Goal: Information Seeking & Learning: Learn about a topic

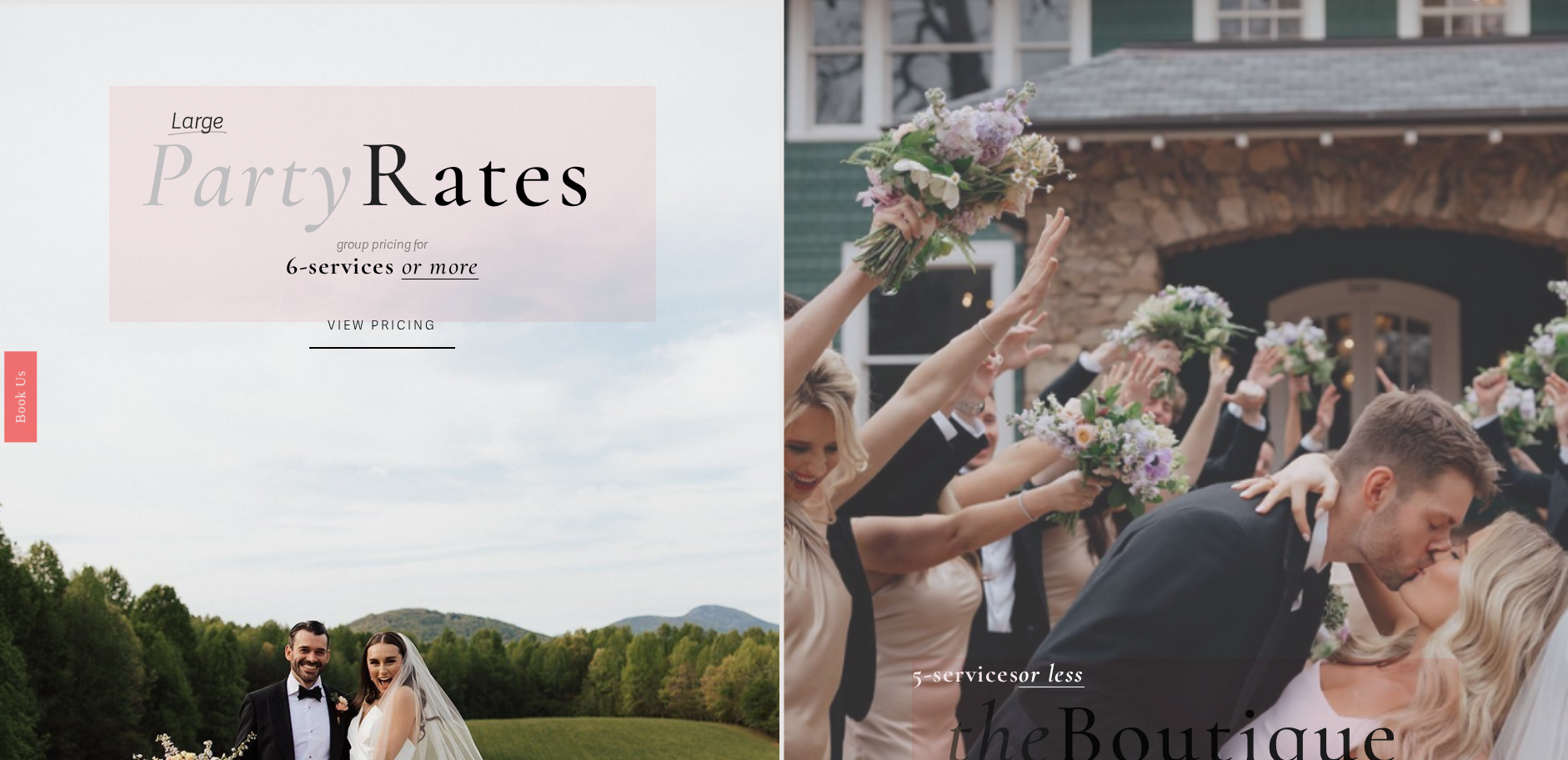
scroll to position [93, 0]
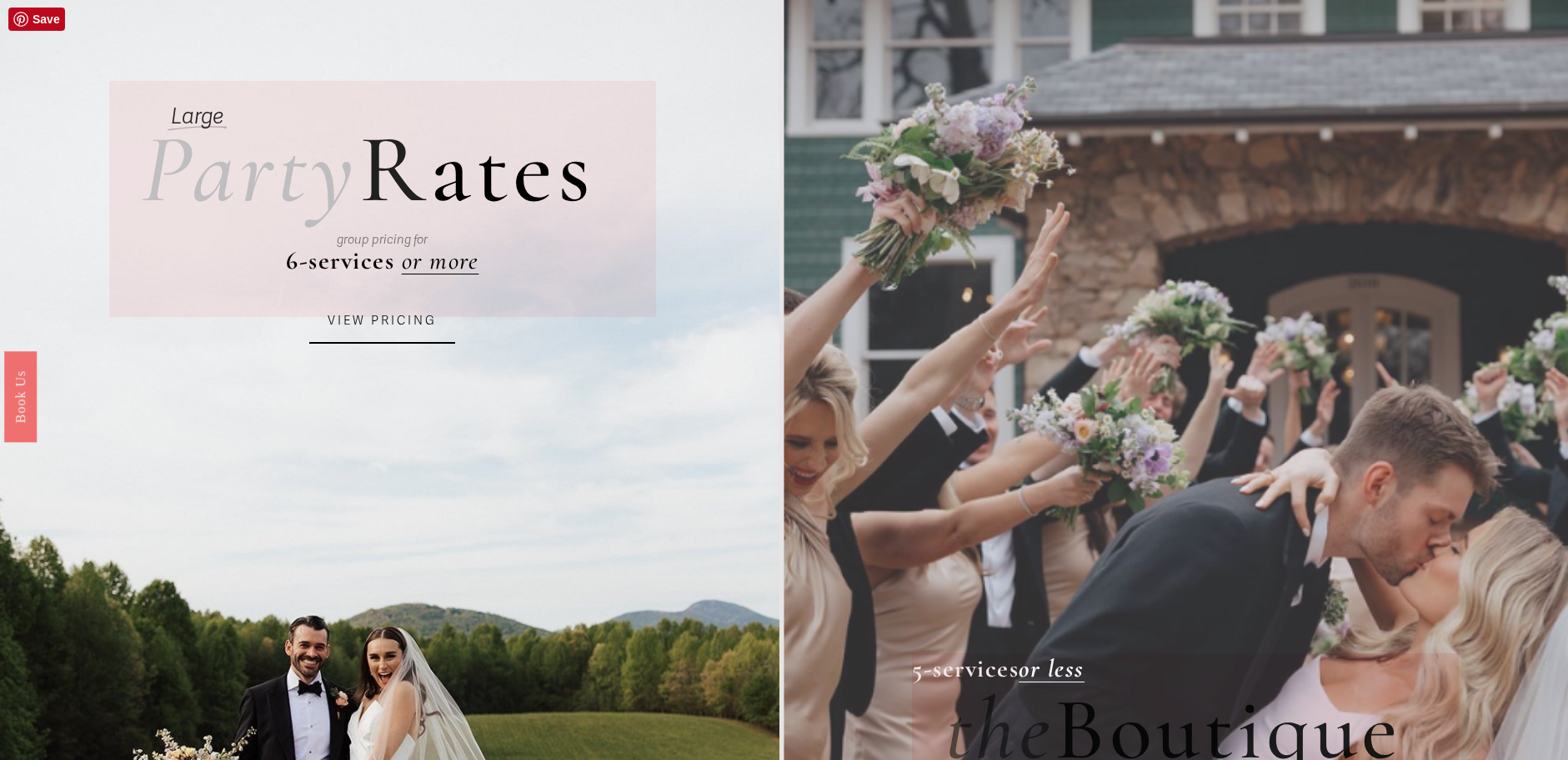
drag, startPoint x: 435, startPoint y: 263, endPoint x: 388, endPoint y: 316, distance: 70.8
click at [431, 269] on div "group pricing for" at bounding box center [383, 239] width 424 height 73
click at [361, 333] on link "VIEW PRICING" at bounding box center [382, 321] width 146 height 45
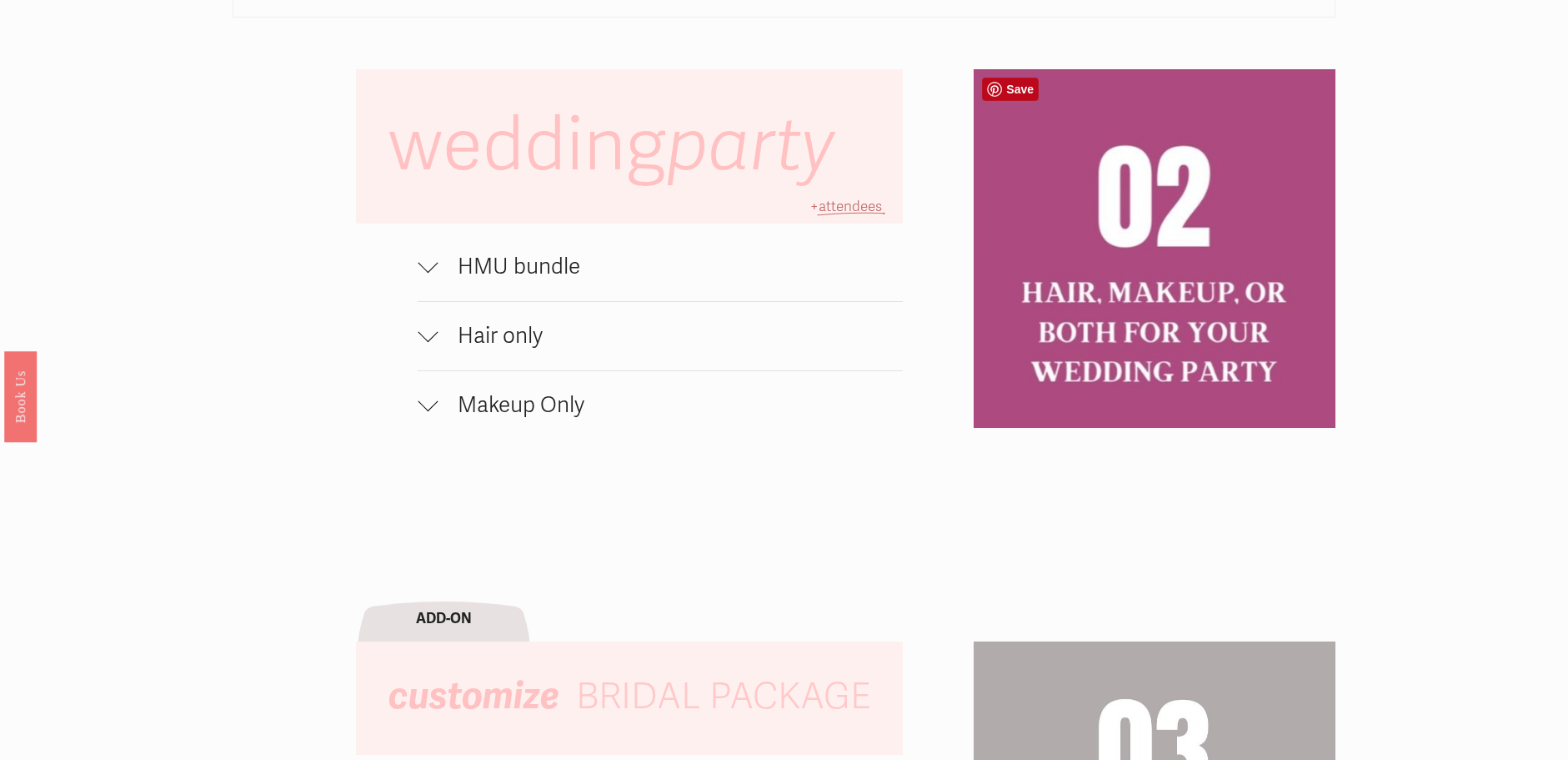
scroll to position [1325, 0]
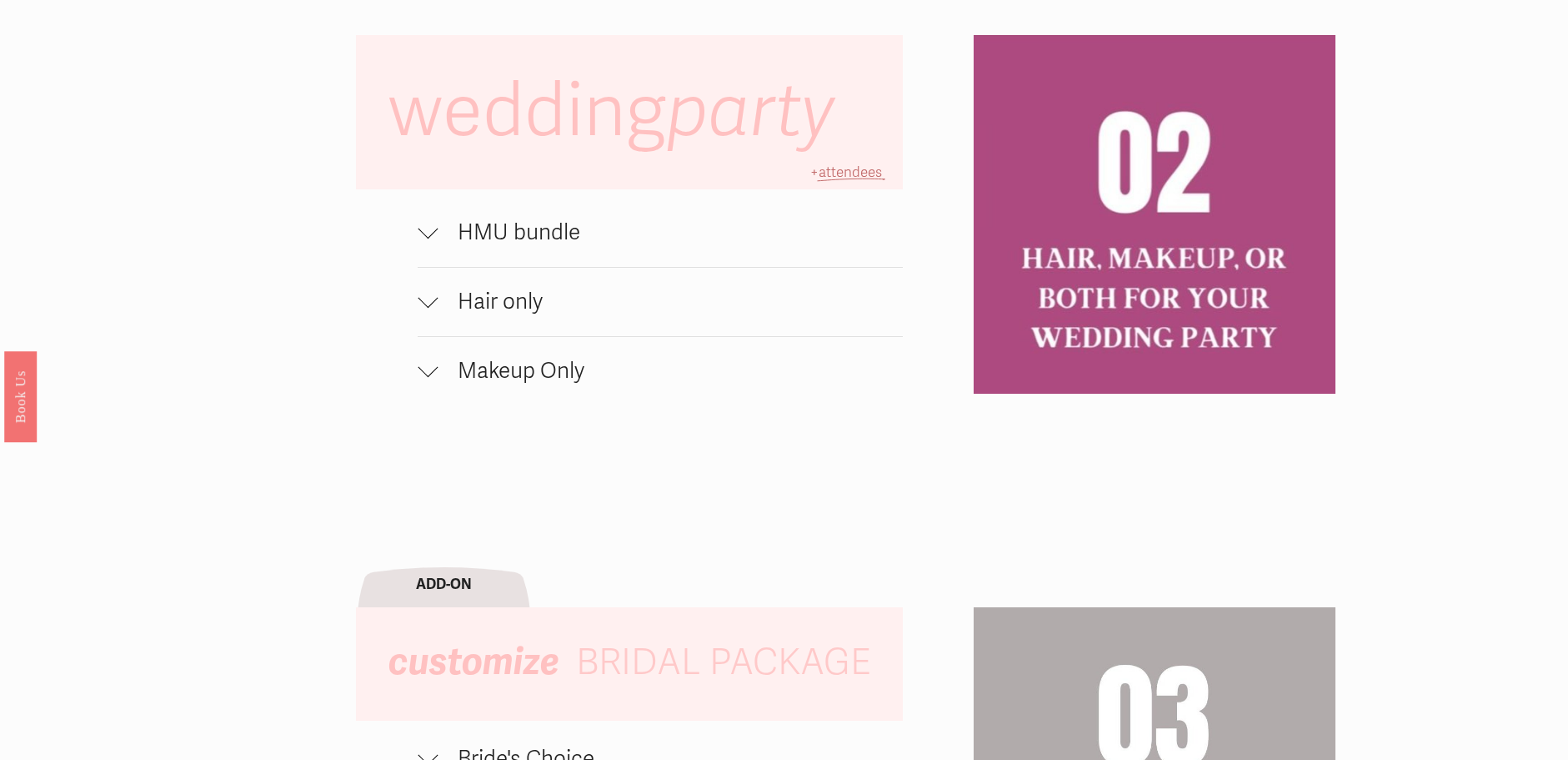
click at [431, 226] on div at bounding box center [427, 228] width 20 height 20
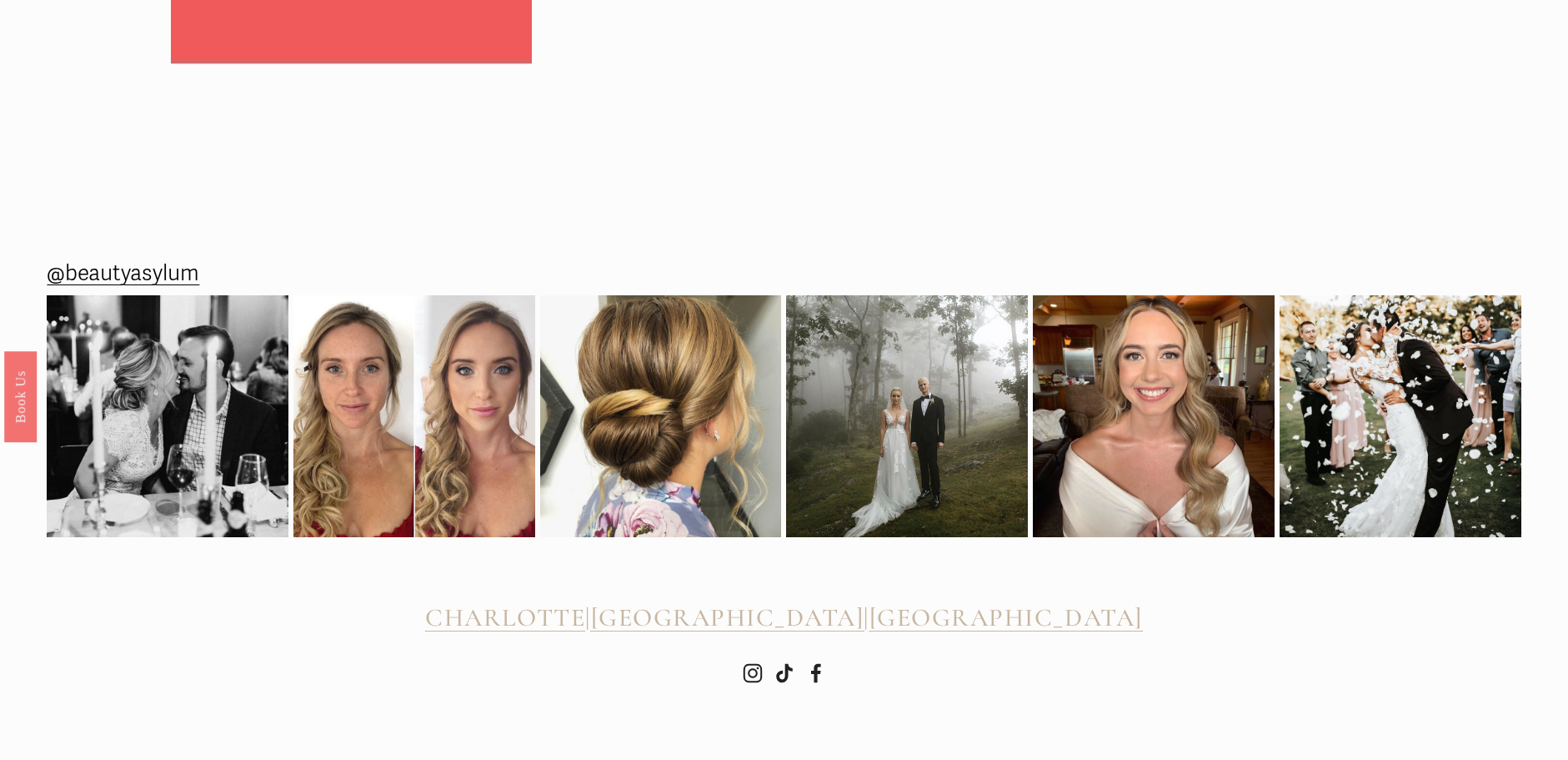
scroll to position [2969, 0]
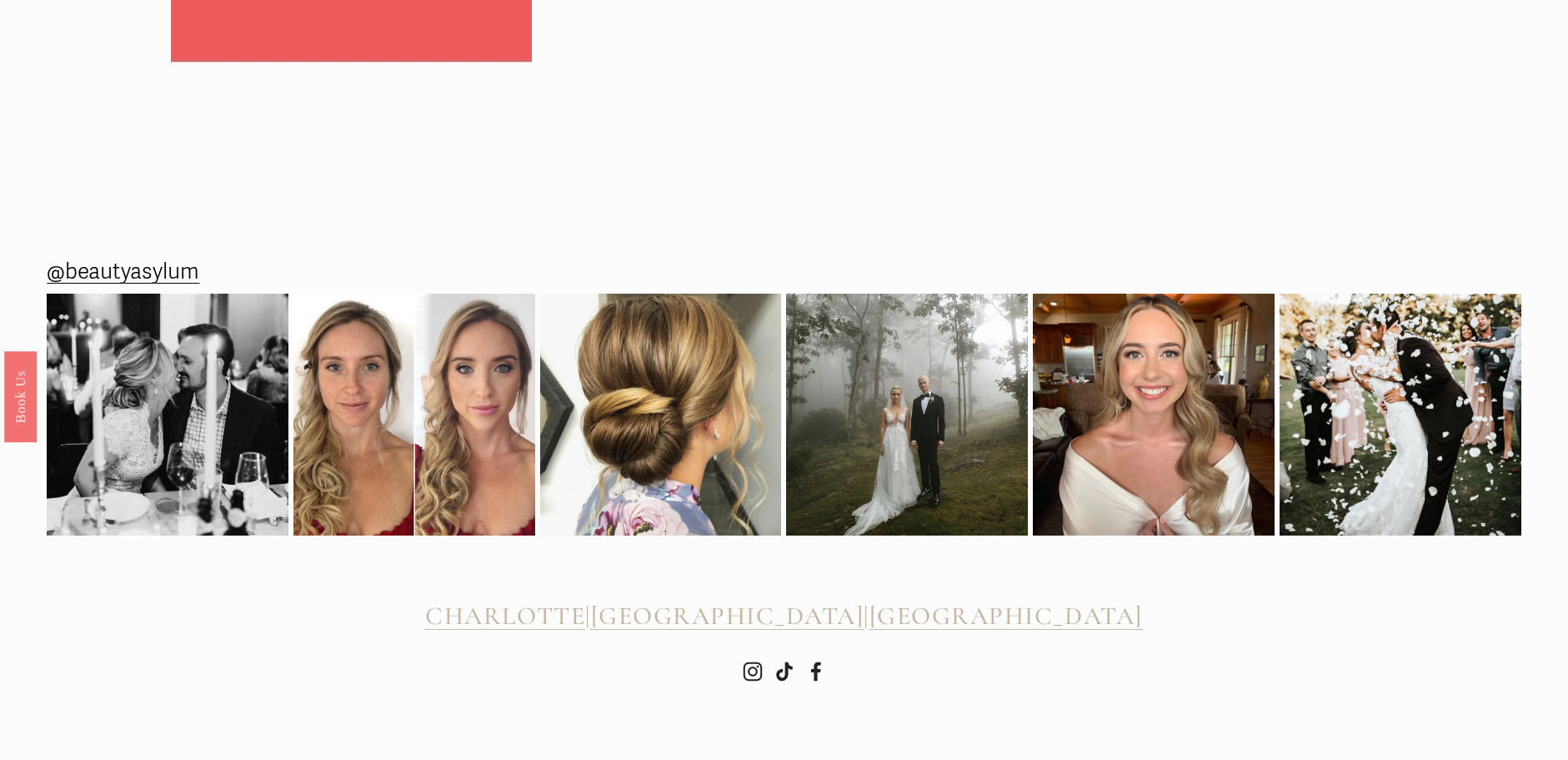
click at [813, 618] on span "[GEOGRAPHIC_DATA]" at bounding box center [728, 615] width 273 height 31
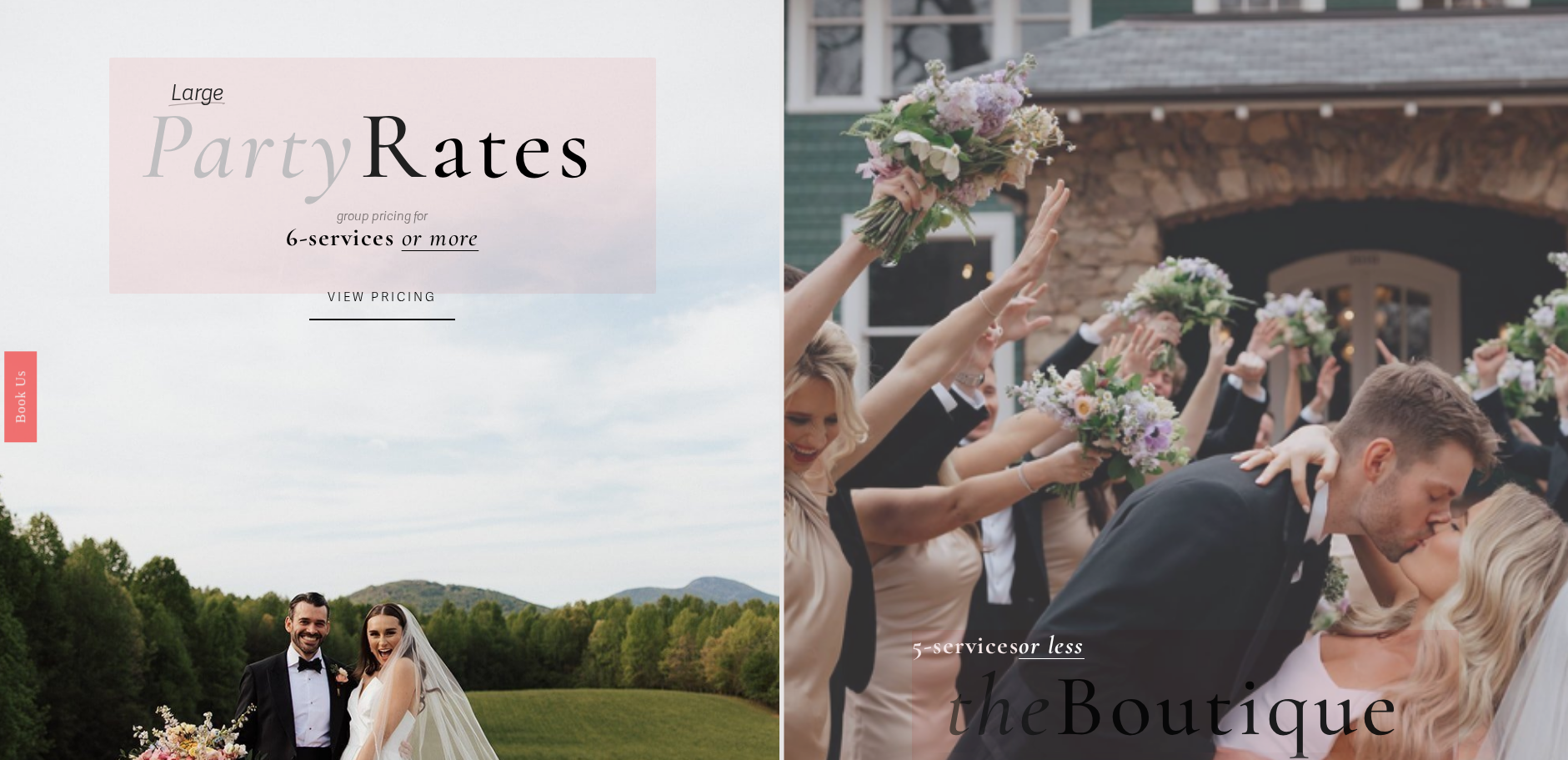
scroll to position [148, 0]
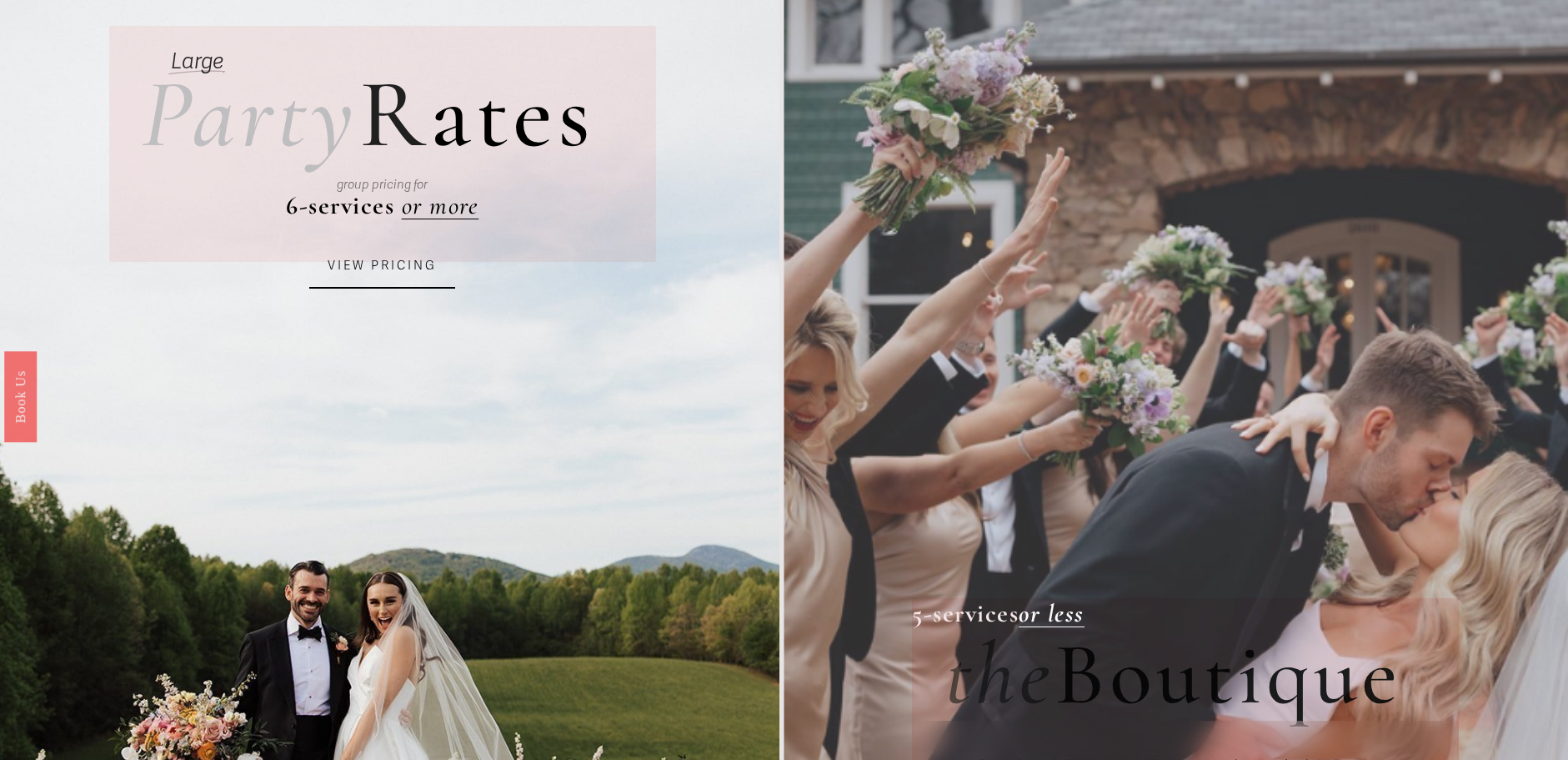
click at [399, 268] on link "VIEW PRICING" at bounding box center [382, 266] width 146 height 45
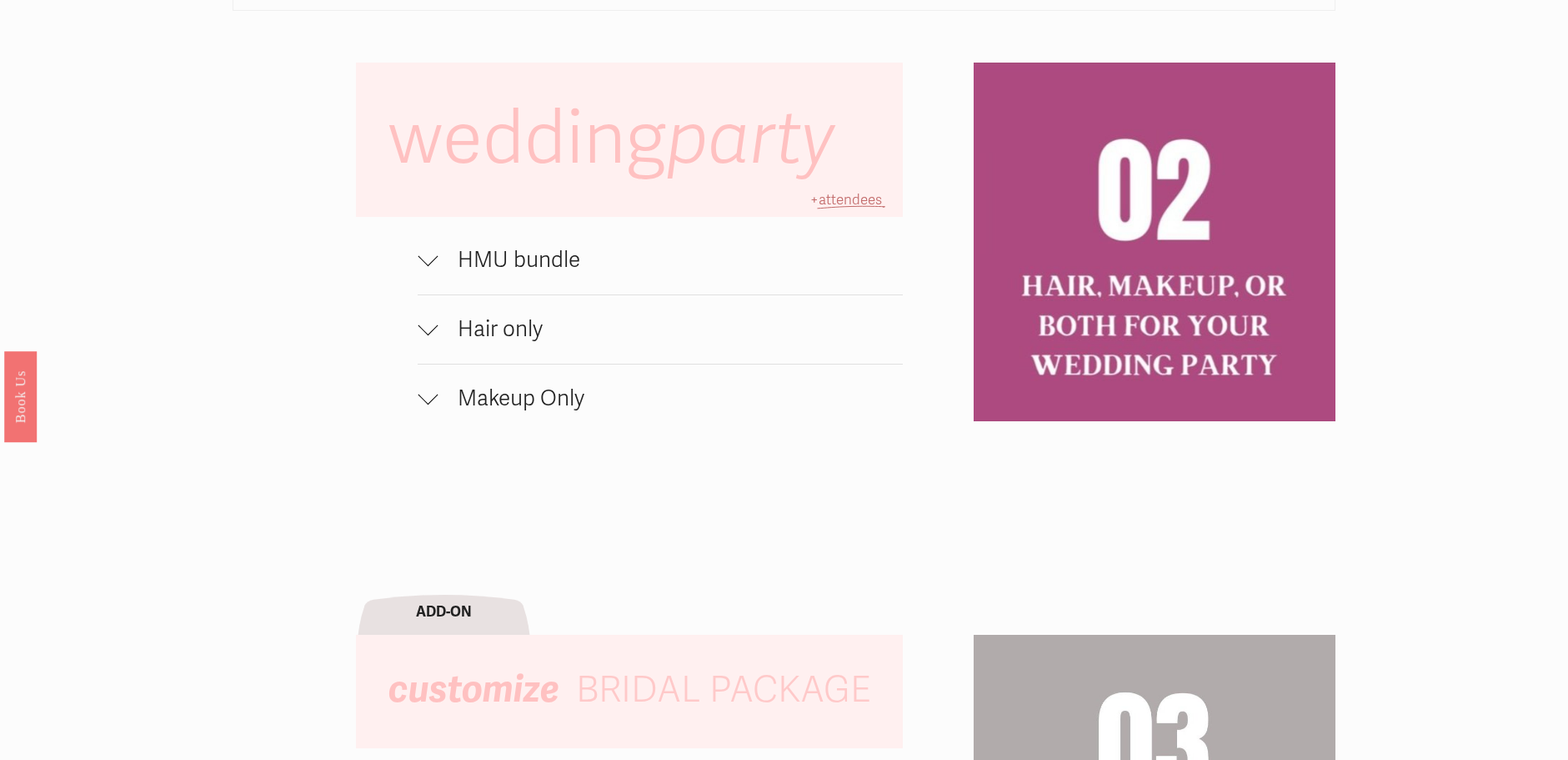
scroll to position [1301, 0]
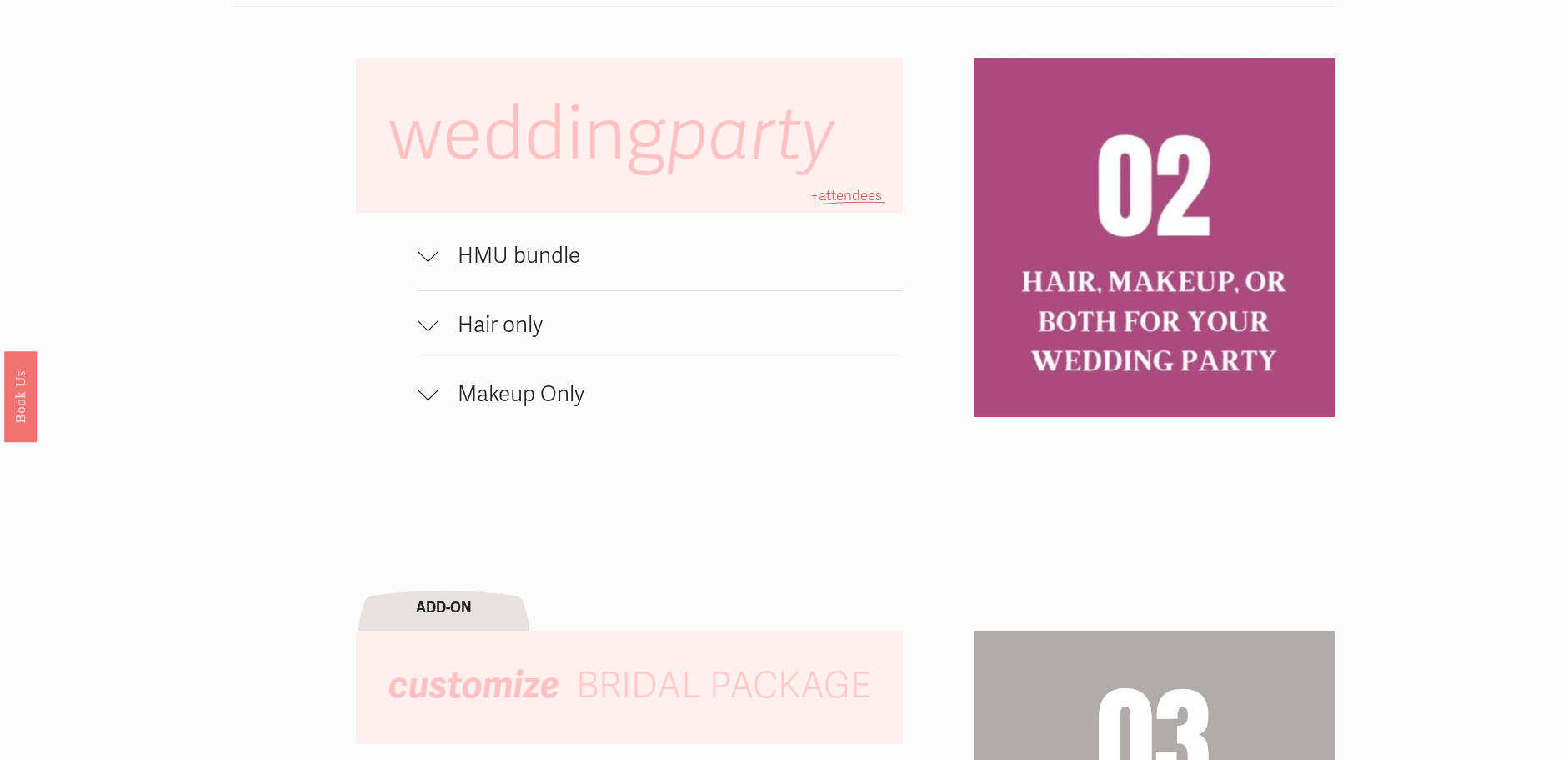
click at [500, 255] on span "HMU bundle" at bounding box center [670, 256] width 466 height 27
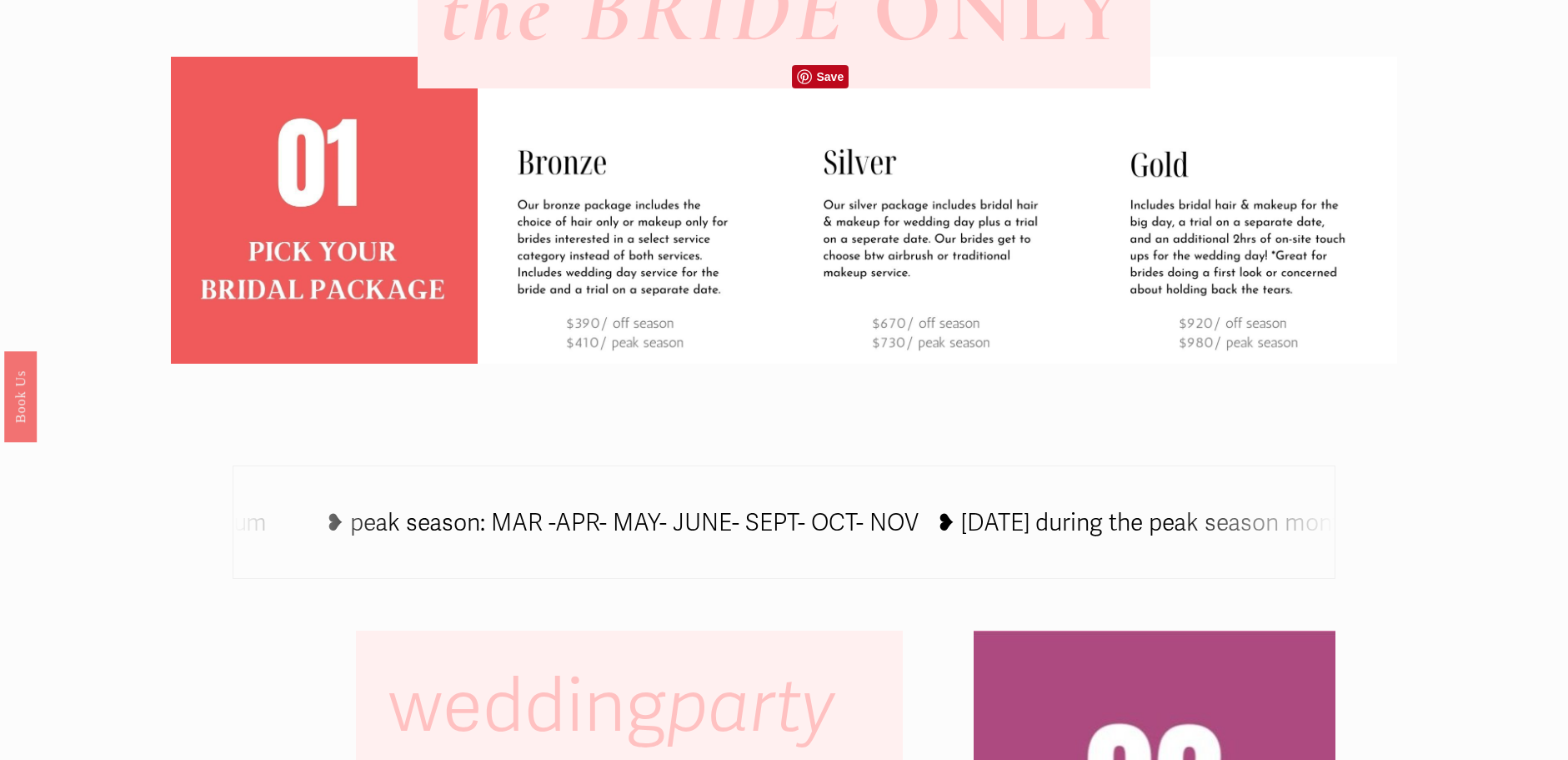
scroll to position [727, 0]
